Goal: Task Accomplishment & Management: Manage account settings

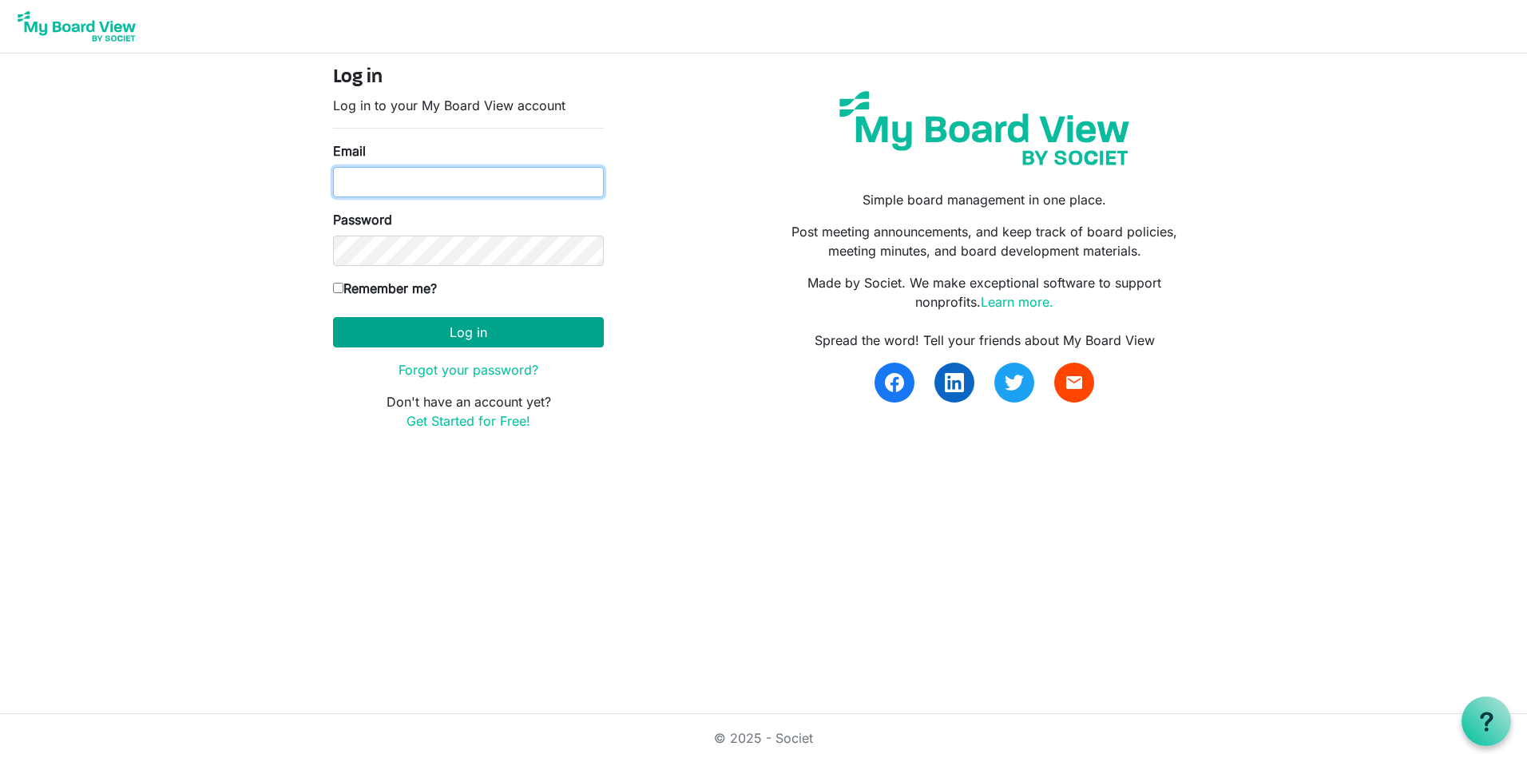
type input "[EMAIL_ADDRESS][PERSON_NAME][DOMAIN_NAME]"
click at [483, 332] on button "Log in" at bounding box center [468, 332] width 271 height 30
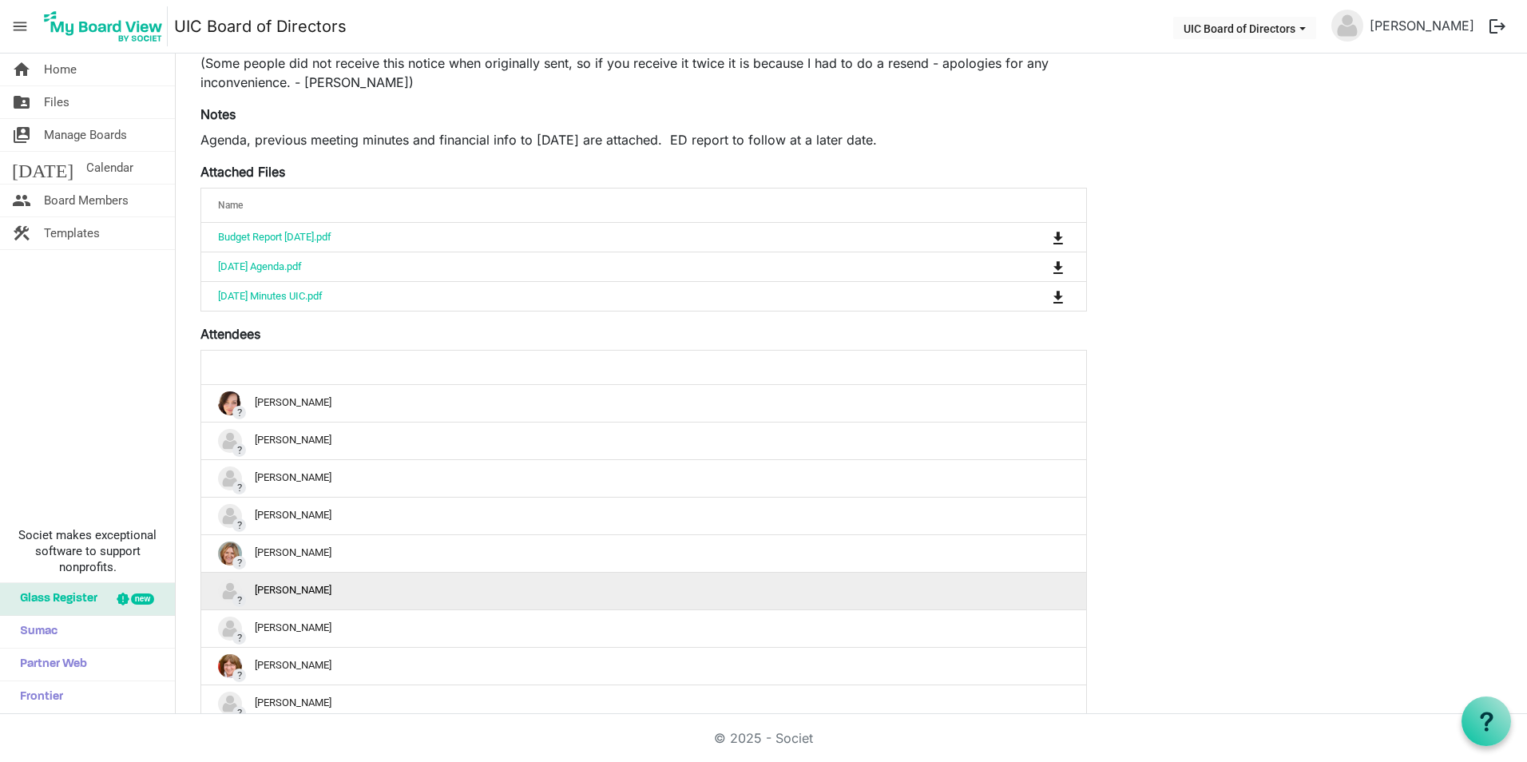
scroll to position [320, 0]
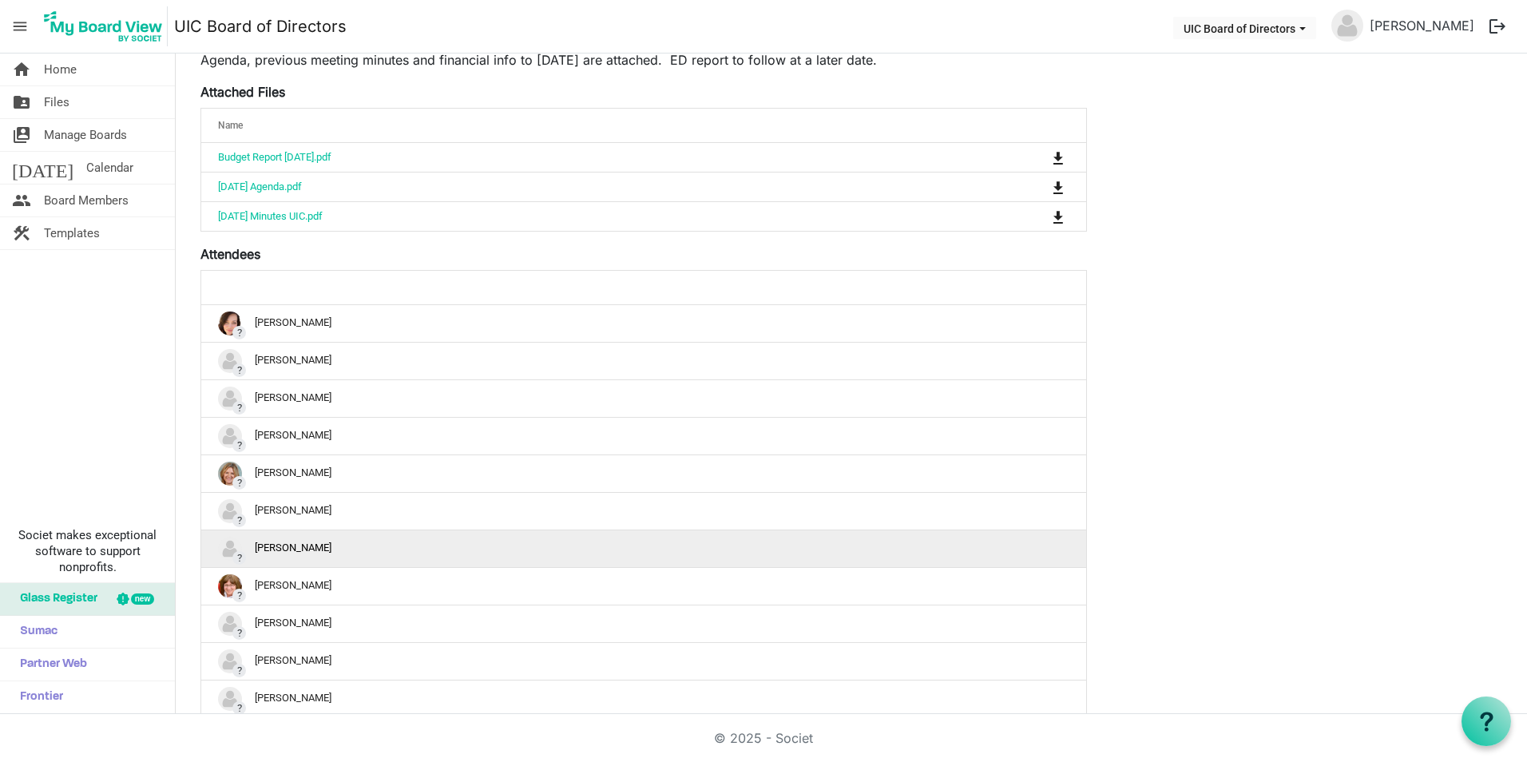
click at [350, 553] on div "? Davin Legendre" at bounding box center [643, 549] width 851 height 24
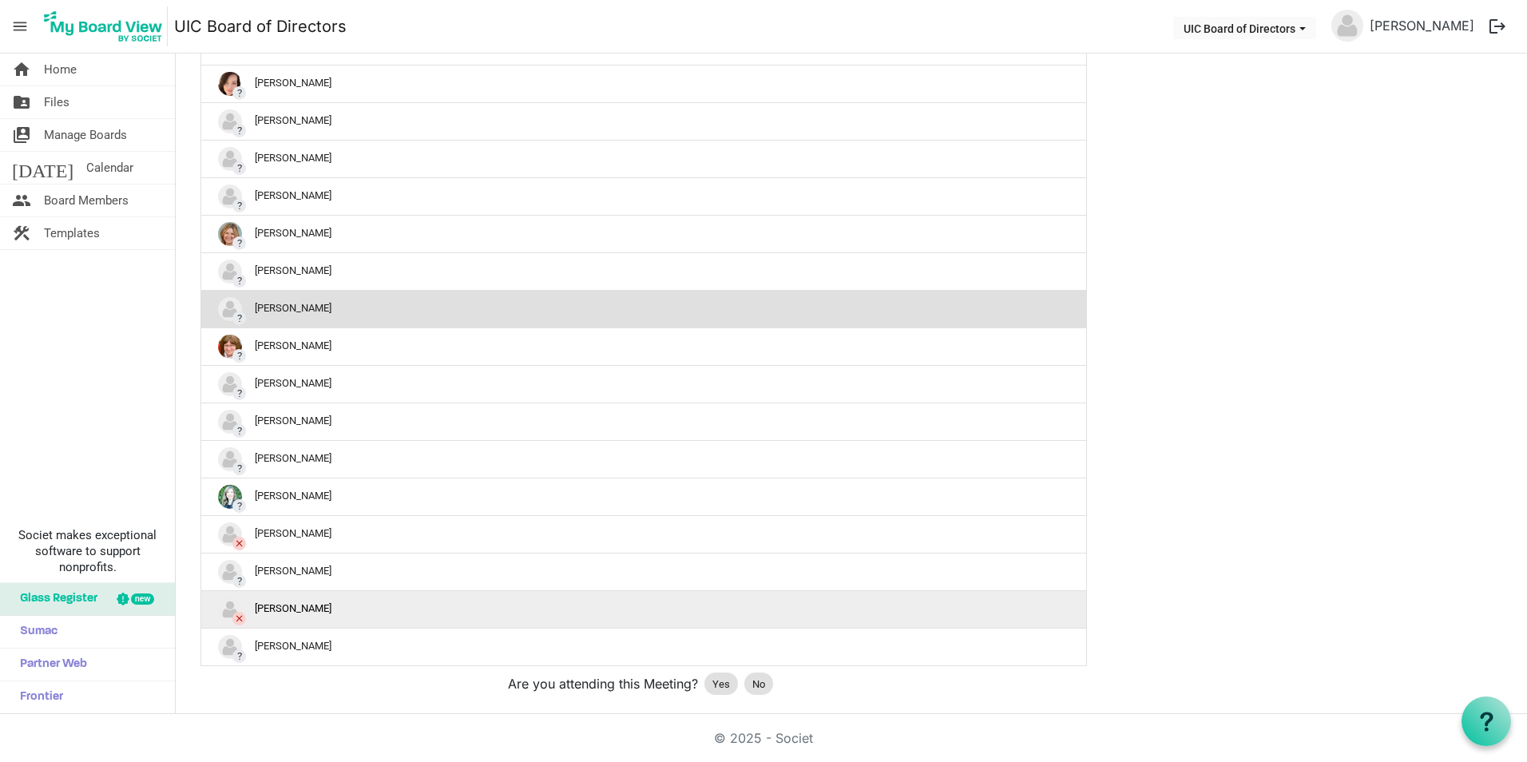
scroll to position [610, 0]
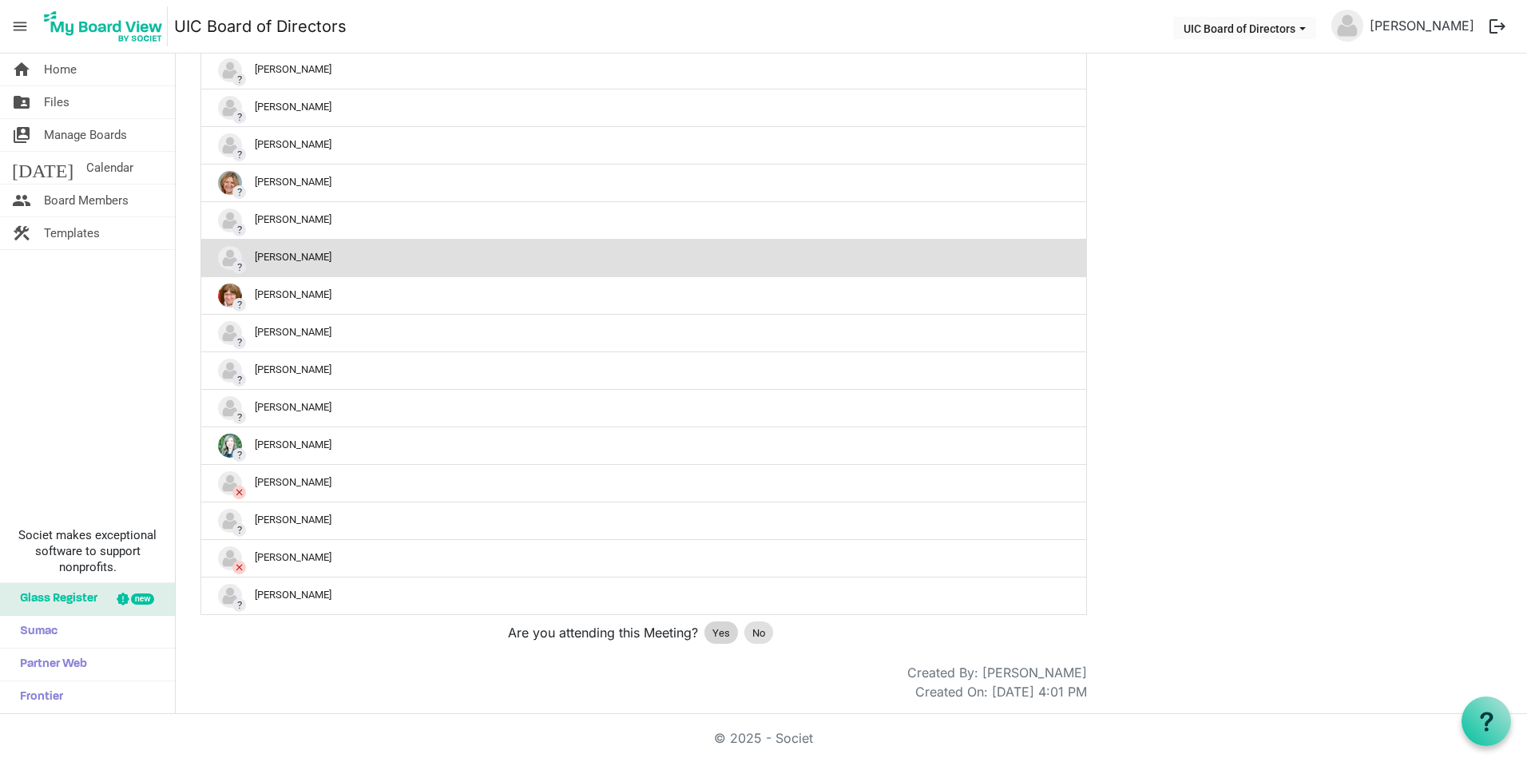
click at [718, 634] on span "Yes" at bounding box center [721, 633] width 18 height 16
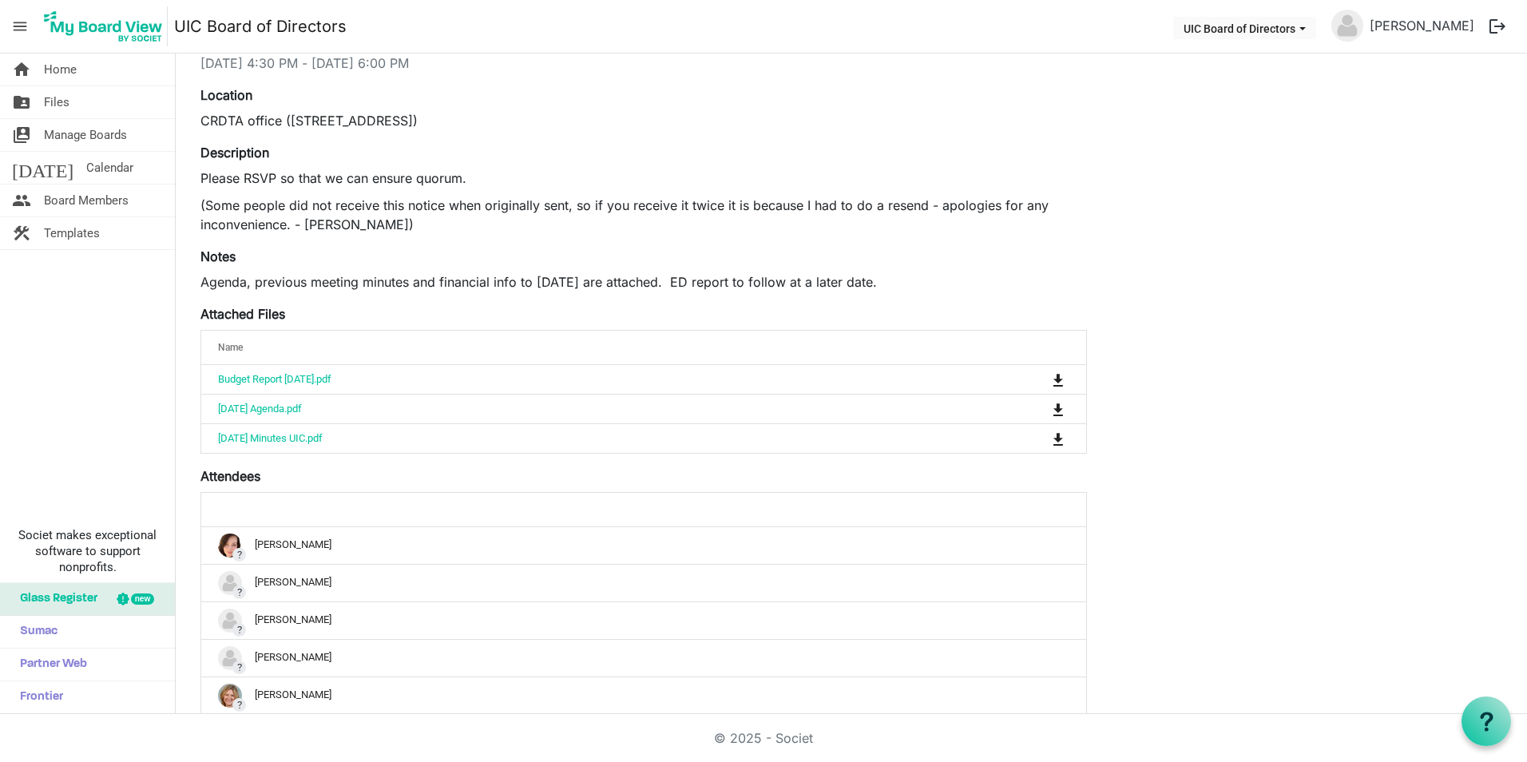
scroll to position [51, 0]
